Goal: Information Seeking & Learning: Learn about a topic

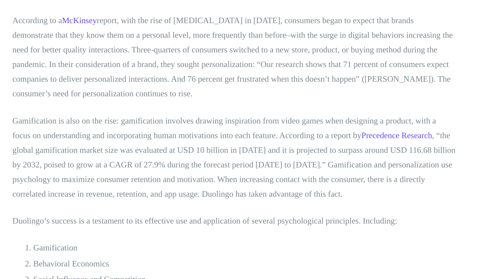
scroll to position [274, 0]
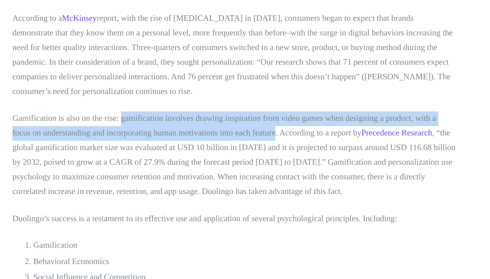
drag, startPoint x: 79, startPoint y: 76, endPoint x: 166, endPoint y: 84, distance: 87.8
click at [166, 170] on p "Gamification is also on the rise: gamification involves drawing inspiration fro…" at bounding box center [244, 198] width 289 height 57
copy p "gamification involves drawing inspiration from video games when designing a pro…"
click at [180, 170] on p "Gamification is also on the rise: gamification involves drawing inspiration fro…" at bounding box center [244, 198] width 289 height 57
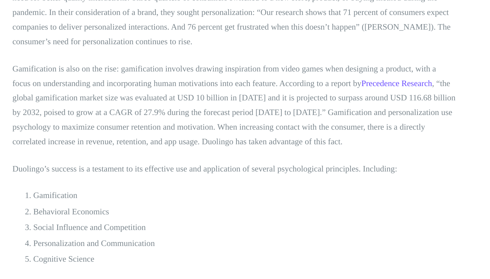
scroll to position [307, 0]
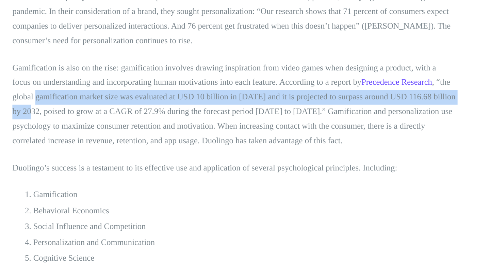
drag, startPoint x: 8, startPoint y: 62, endPoint x: 294, endPoint y: 61, distance: 286.0
click at [294, 137] on p "Gamification is also on the rise: gamification involves drawing inspiration fro…" at bounding box center [244, 165] width 289 height 57
copy p "gamification market size was evaluated at USD 10 billion in [DATE] and it is pr…"
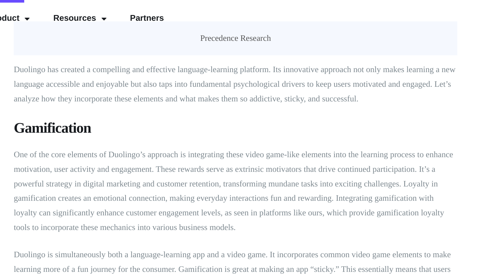
scroll to position [576, 0]
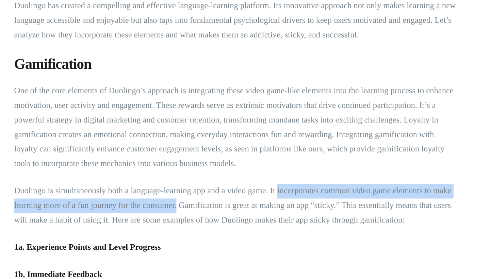
drag, startPoint x: 181, startPoint y: 123, endPoint x: 115, endPoint y: 132, distance: 67.0
click at [115, 162] on p "Duolingo is simultaneously both a language-learning app and a video game. It in…" at bounding box center [244, 176] width 289 height 29
copy p "incorporates common video game elements to make learning more of a fun journey …"
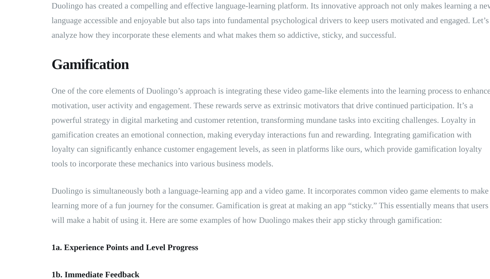
click at [156, 97] on p "One of the core elements of Duolingo’s approach is integrating these video game…" at bounding box center [244, 125] width 289 height 57
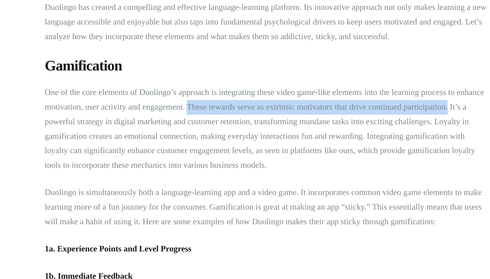
drag, startPoint x: 123, startPoint y: 68, endPoint x: 291, endPoint y: 67, distance: 168.7
click at [291, 97] on p "One of the core elements of Duolingo’s approach is integrating these video game…" at bounding box center [244, 125] width 289 height 57
copy p "These rewards serve as extrinsic motivators that drive continued participation."
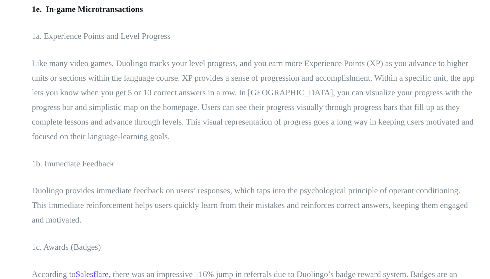
scroll to position [749, 0]
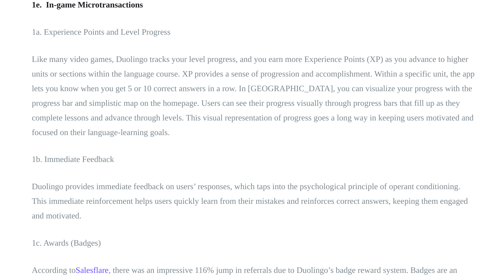
click at [204, 131] on p "Like many video games, Duolingo tracks your level progress, and you earn more E…" at bounding box center [244, 159] width 289 height 57
drag, startPoint x: 96, startPoint y: 37, endPoint x: 153, endPoint y: 37, distance: 57.1
click at [153, 131] on p "Like many video games, Duolingo tracks your level progress, and you earn more E…" at bounding box center [244, 159] width 289 height 57
copy p "tracks your level progress"
click at [159, 131] on p "Like many video games, Duolingo tracks your level progress, and you earn more E…" at bounding box center [244, 159] width 289 height 57
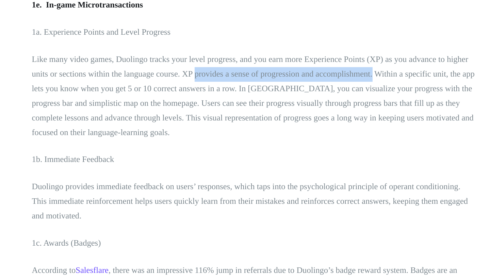
drag, startPoint x: 127, startPoint y: 47, endPoint x: 242, endPoint y: 46, distance: 115.6
click at [242, 131] on p "Like many video games, Duolingo tracks your level progress, and you earn more E…" at bounding box center [244, 159] width 289 height 57
copy p "provides a sense of progression and accomplishment."
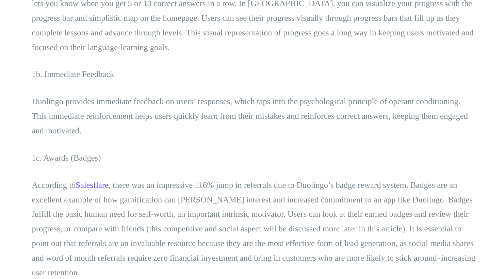
scroll to position [805, 0]
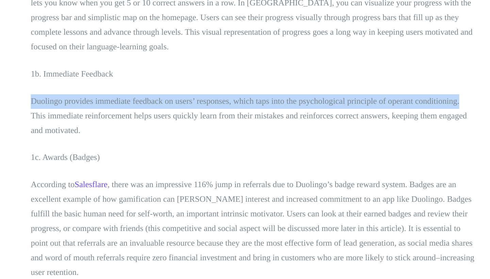
drag, startPoint x: 19, startPoint y: 64, endPoint x: 302, endPoint y: 67, distance: 282.9
copy p "Duolingo provides immediate feedback on users’ responses, which taps into the p…"
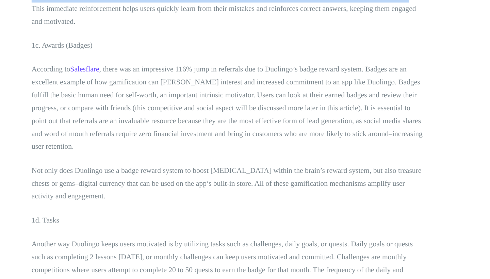
scroll to position [899, 0]
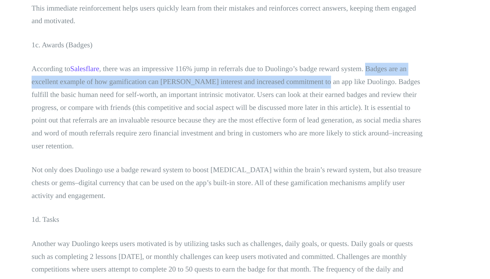
drag, startPoint x: 271, startPoint y: 48, endPoint x: 231, endPoint y: 61, distance: 42.6
click at [231, 119] on p "According to Salesflare , there was an impressive 116% jump in referrals due to…" at bounding box center [244, 152] width 289 height 67
copy p "Badges are an excellent example of how gamification can [PERSON_NAME] interest …"
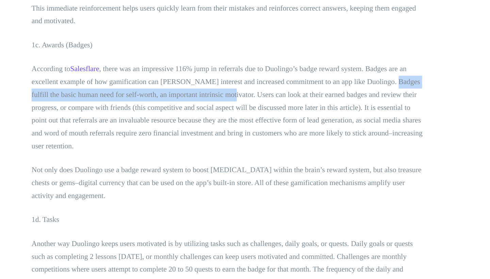
drag, startPoint x: 283, startPoint y: 58, endPoint x: 167, endPoint y: 68, distance: 116.7
click at [167, 119] on p "According to Salesflare , there was an impressive 116% jump in referrals due to…" at bounding box center [244, 152] width 289 height 67
copy p "fulfill the basic human need for self-worth, an important intrinsic motivator."
click at [178, 119] on p "According to Salesflare , there was an impressive 116% jump in referrals due to…" at bounding box center [244, 152] width 289 height 67
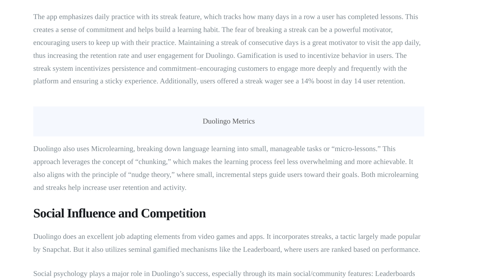
scroll to position [1354, 0]
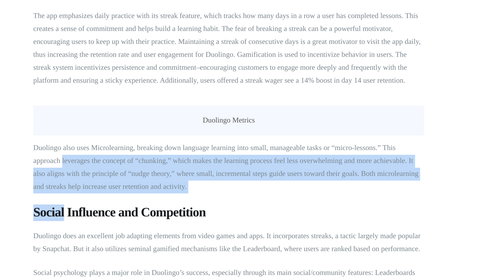
drag, startPoint x: 144, startPoint y: 135, endPoint x: 54, endPoint y: 106, distance: 94.1
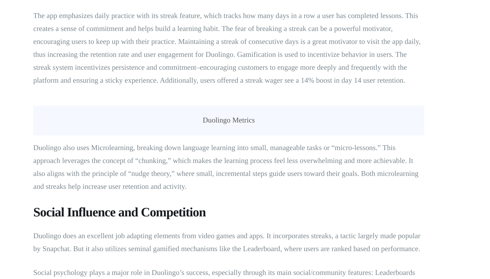
click at [150, 178] on p "Duolingo also uses Microlearning, breaking down language learning into small, m…" at bounding box center [244, 197] width 289 height 38
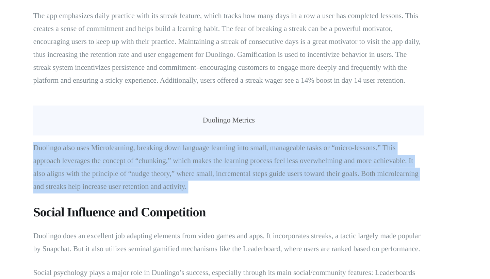
drag, startPoint x: 150, startPoint y: 124, endPoint x: 22, endPoint y: 95, distance: 130.8
click at [41, 95] on div "Analytics , Business , Gamification , Loyalty Programs The Psychology Behind Du…" at bounding box center [245, 197] width 408 height 2975
copy div "Duolingo also uses Microlearning, breaking down language learning into small, m…"
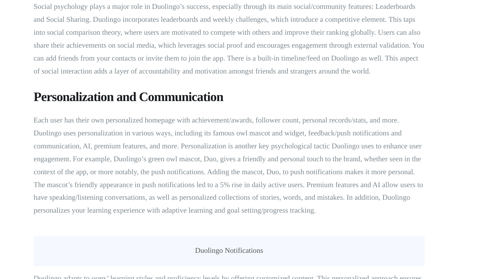
scroll to position [1554, 0]
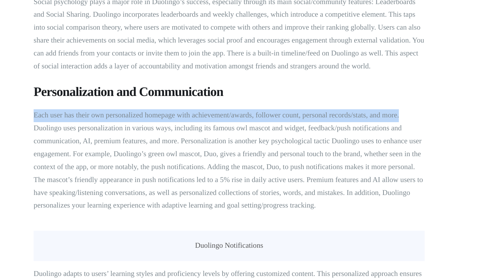
drag, startPoint x: 25, startPoint y: 74, endPoint x: 308, endPoint y: 77, distance: 283.3
click at [308, 153] on p "Each user has their own personalized homepage with achievement/awards, follower…" at bounding box center [244, 191] width 289 height 76
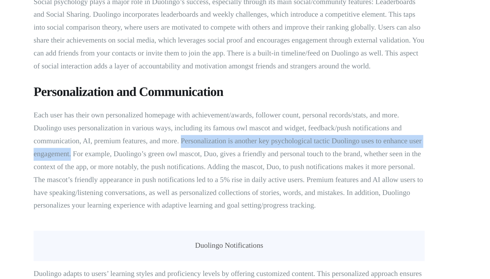
drag, startPoint x: 134, startPoint y: 94, endPoint x: 52, endPoint y: 101, distance: 82.6
click at [100, 153] on p "Each user has their own personalized homepage with achievement/awards, follower…" at bounding box center [244, 191] width 289 height 76
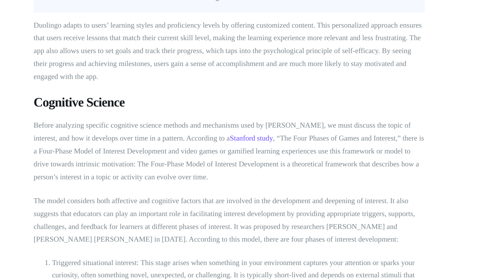
scroll to position [1740, 0]
